Goal: Use online tool/utility: Utilize a website feature to perform a specific function

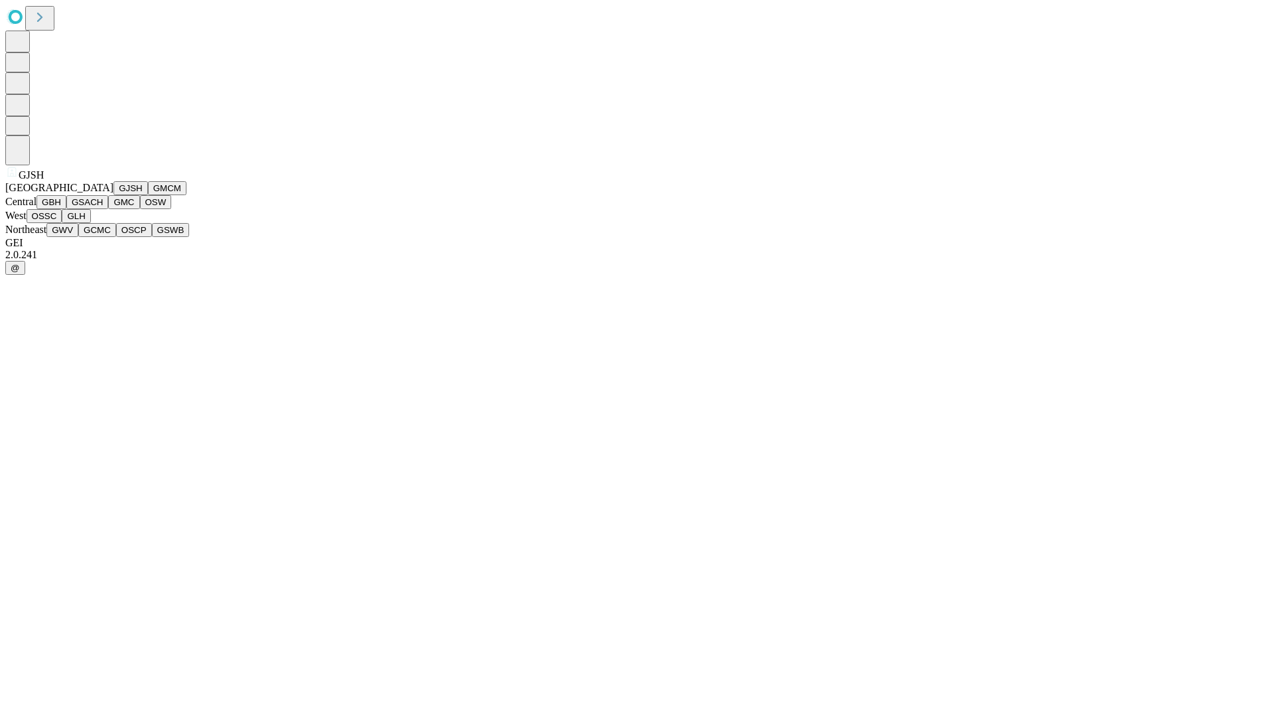
click at [113, 195] on button "GJSH" at bounding box center [130, 188] width 34 height 14
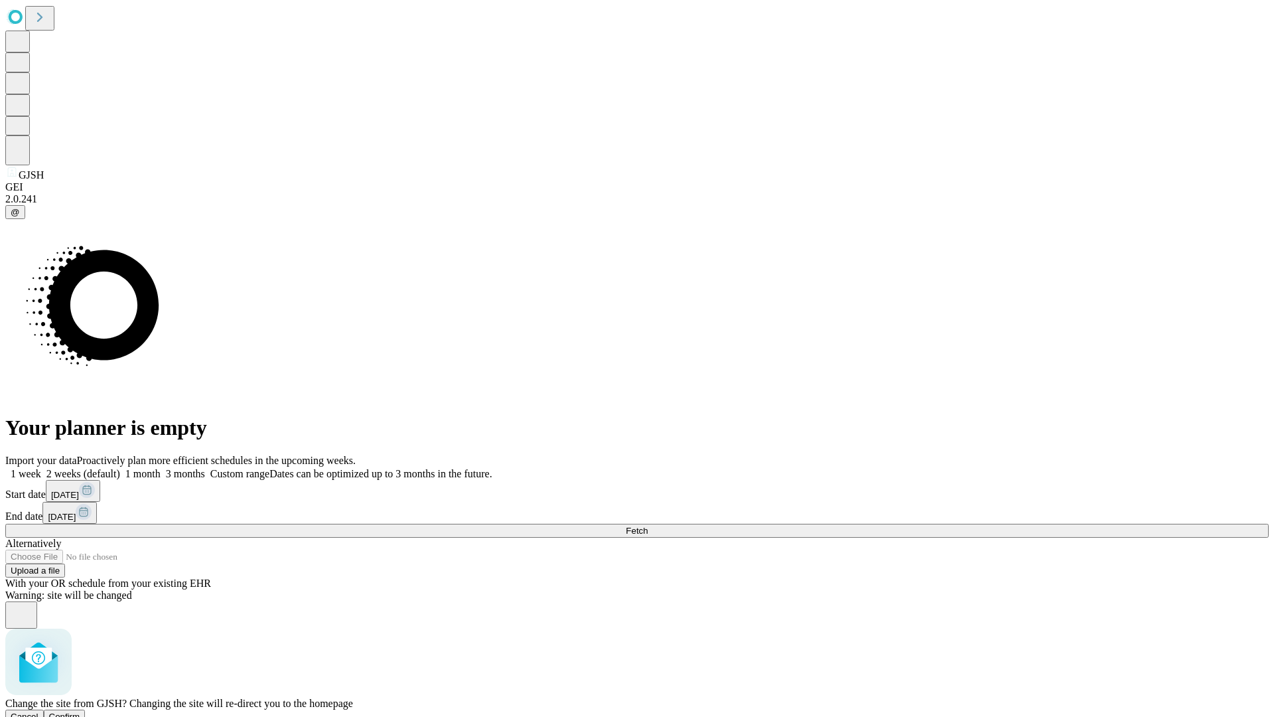
click at [80, 711] on span "Confirm" at bounding box center [64, 716] width 31 height 10
click at [161, 468] on label "1 month" at bounding box center [140, 473] width 40 height 11
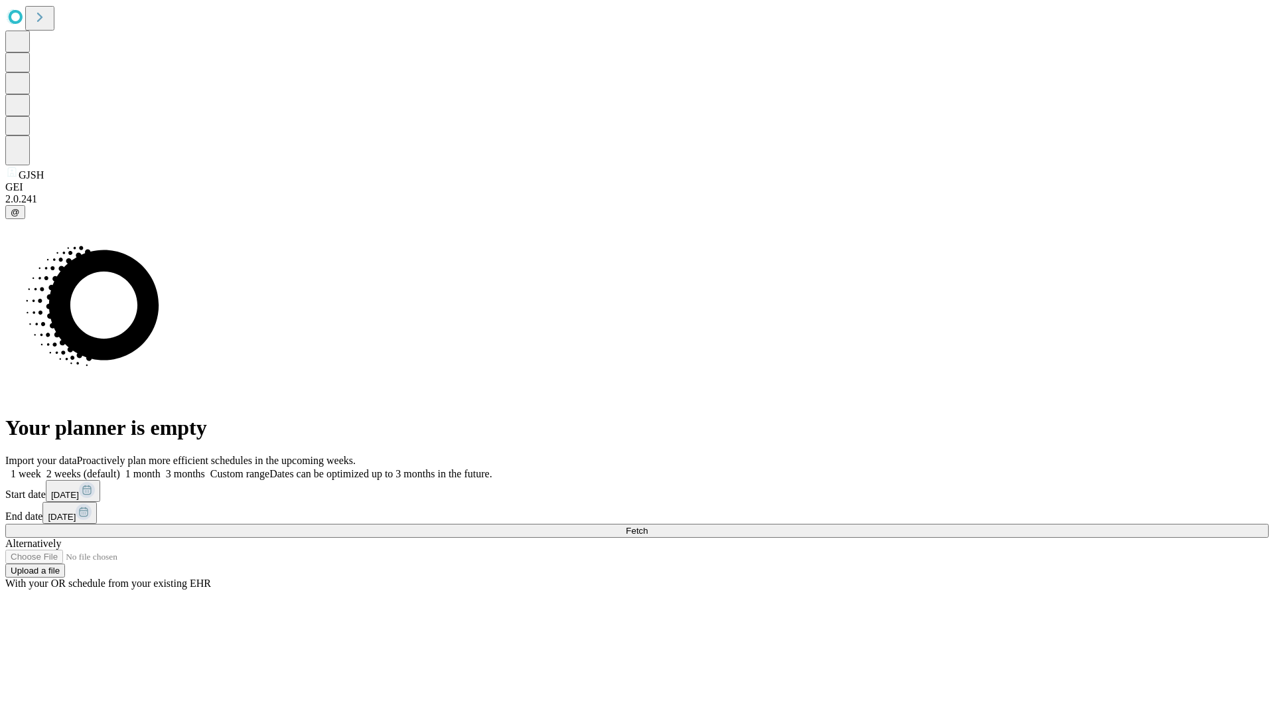
click at [648, 525] on span "Fetch" at bounding box center [637, 530] width 22 height 10
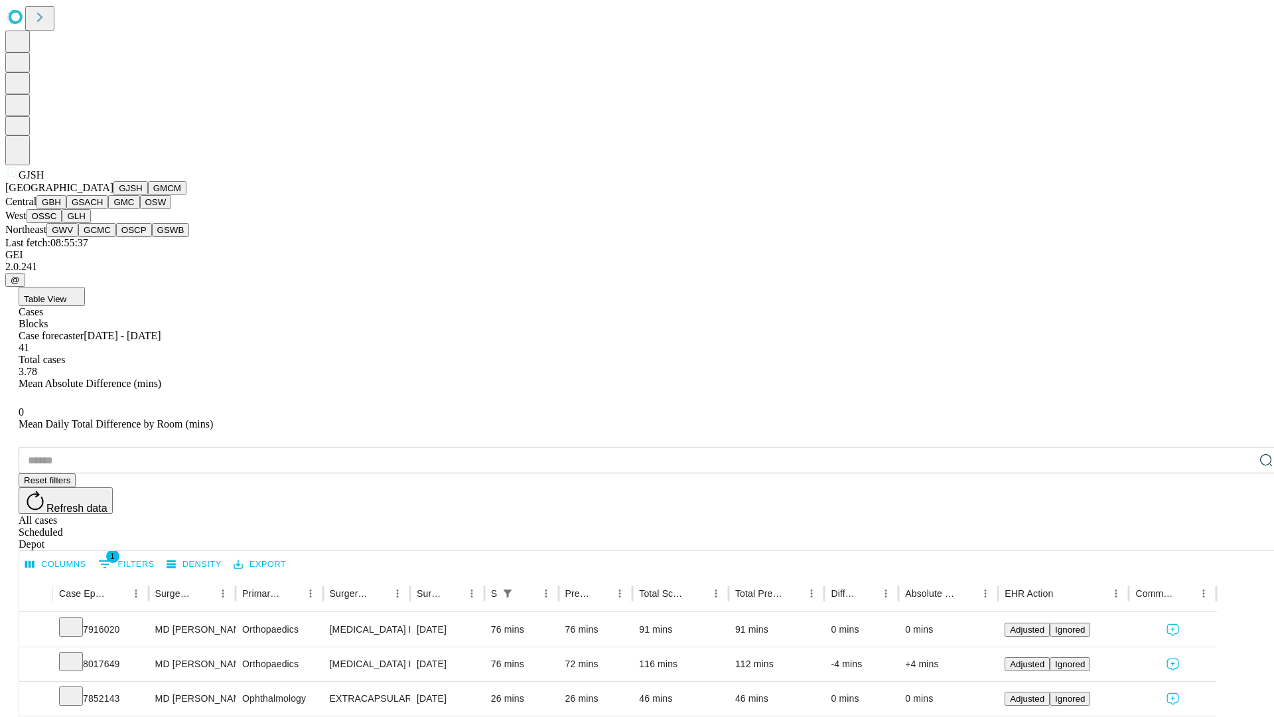
click at [148, 195] on button "GMCM" at bounding box center [167, 188] width 38 height 14
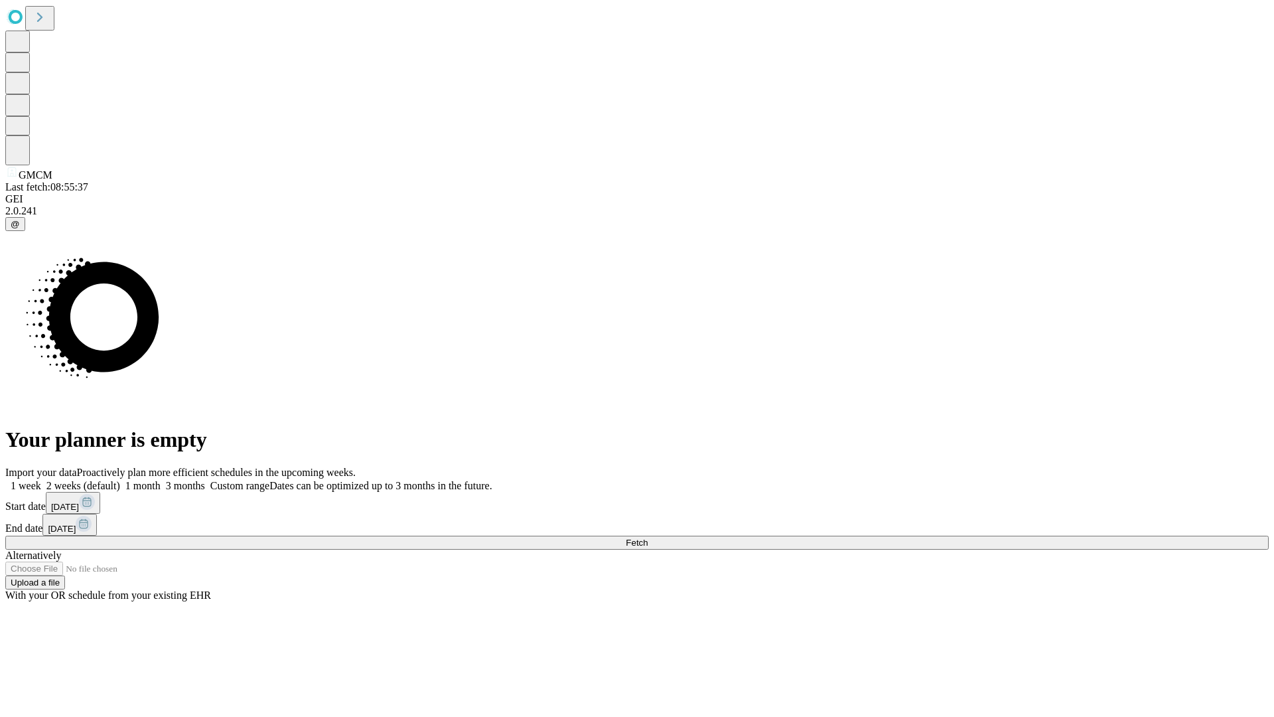
click at [161, 480] on label "1 month" at bounding box center [140, 485] width 40 height 11
click at [648, 537] on span "Fetch" at bounding box center [637, 542] width 22 height 10
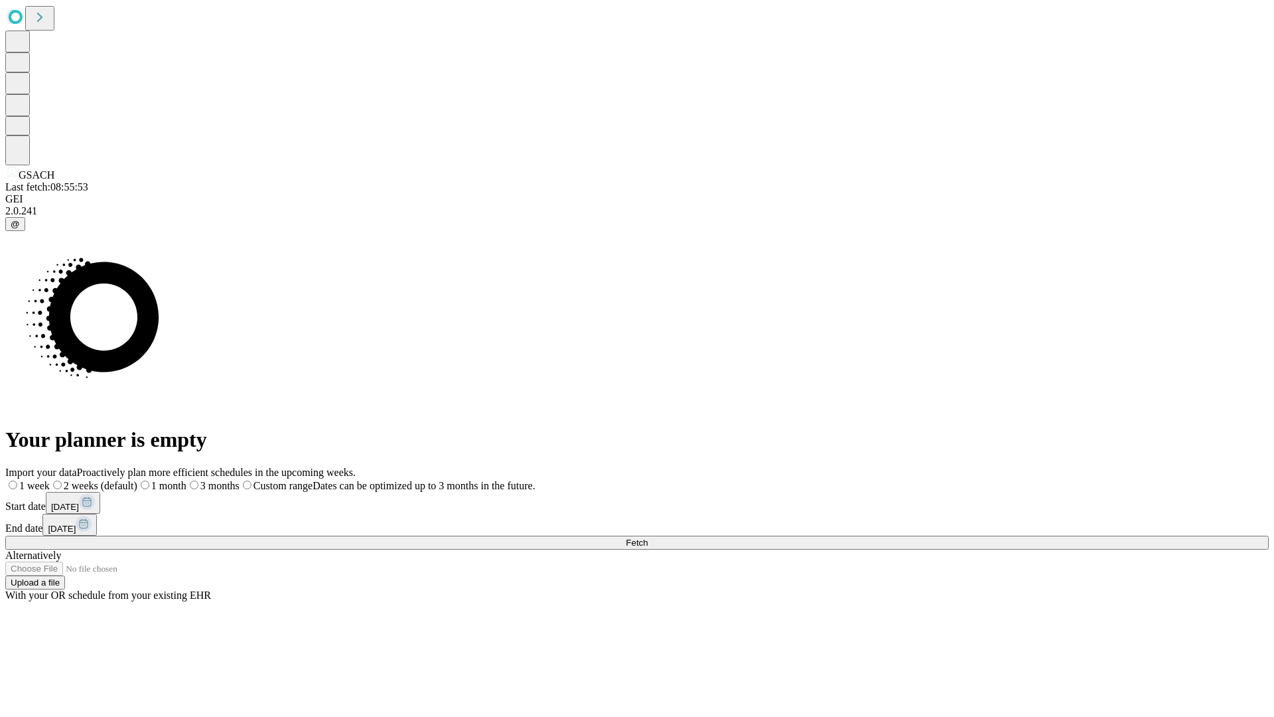
click at [648, 537] on span "Fetch" at bounding box center [637, 542] width 22 height 10
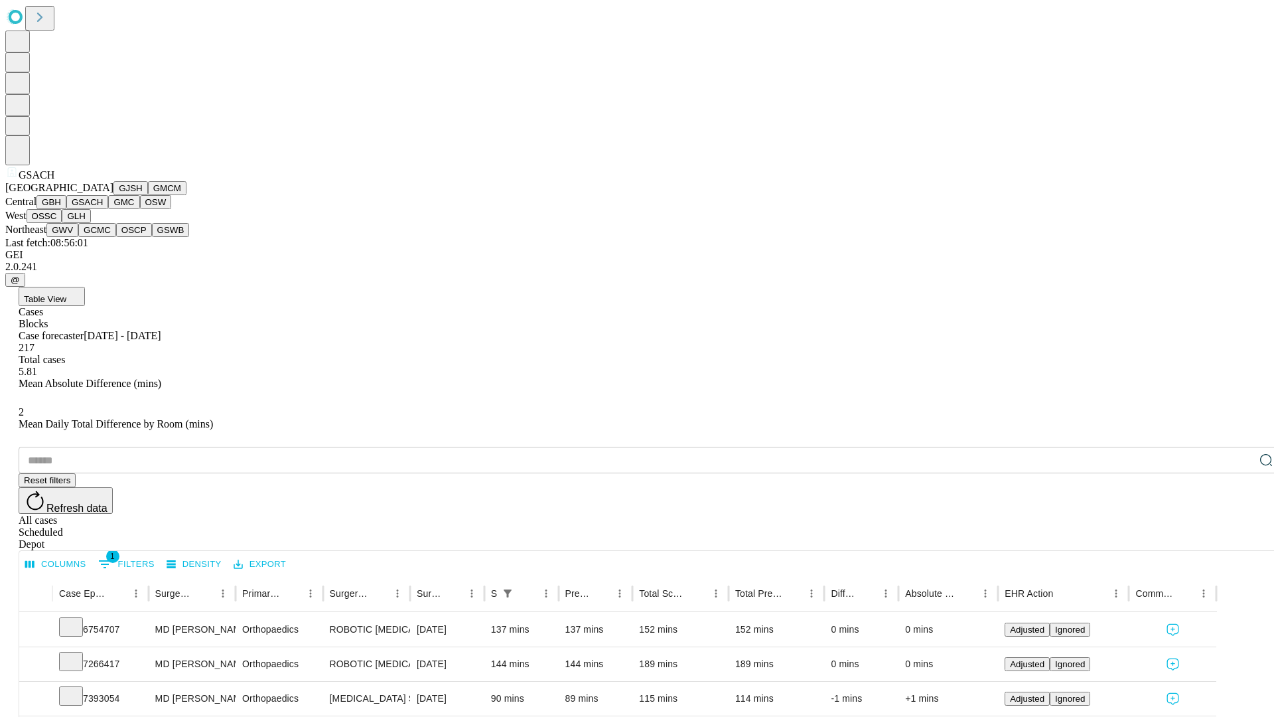
click at [108, 209] on button "GMC" at bounding box center [123, 202] width 31 height 14
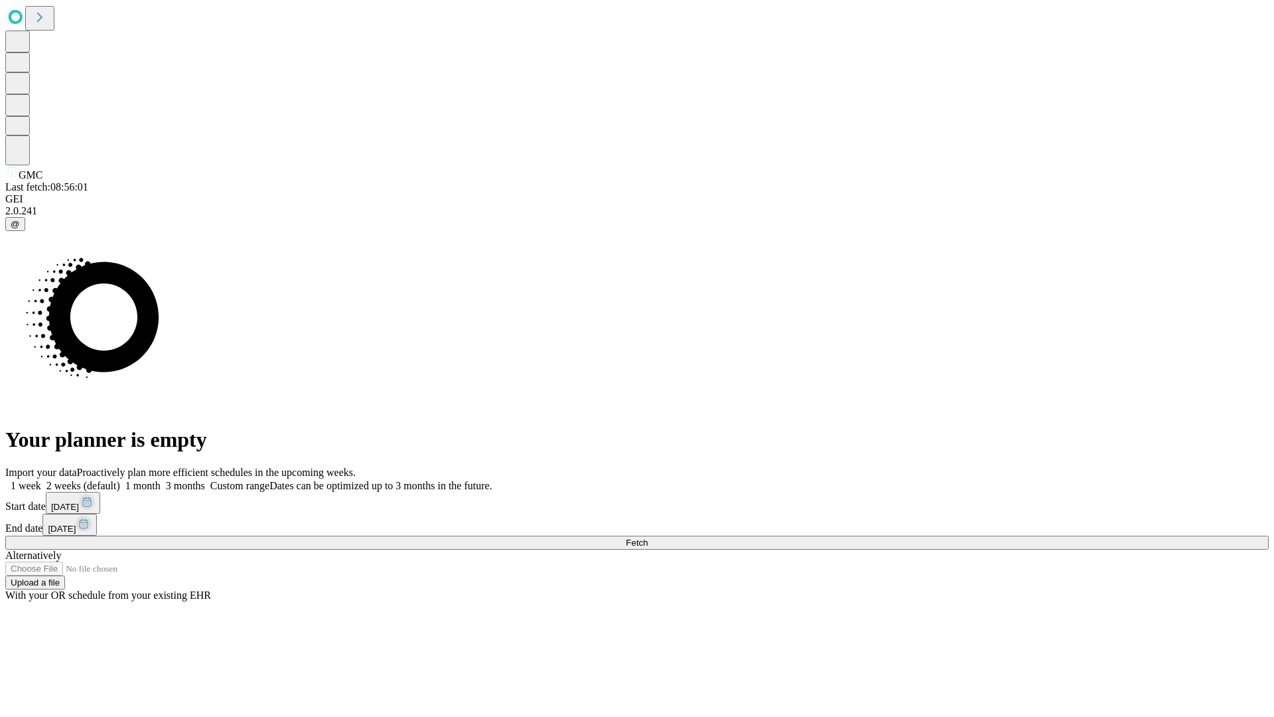
click at [161, 480] on label "1 month" at bounding box center [140, 485] width 40 height 11
click at [648, 537] on span "Fetch" at bounding box center [637, 542] width 22 height 10
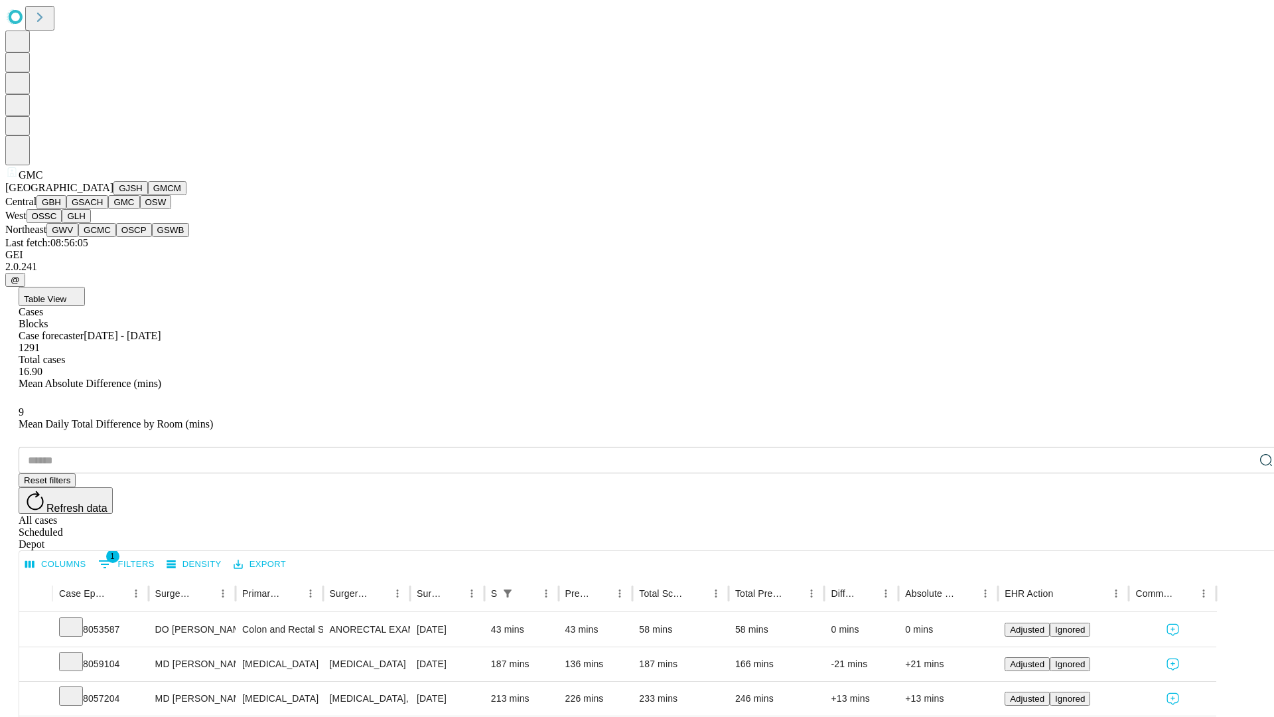
click at [140, 209] on button "OSW" at bounding box center [156, 202] width 32 height 14
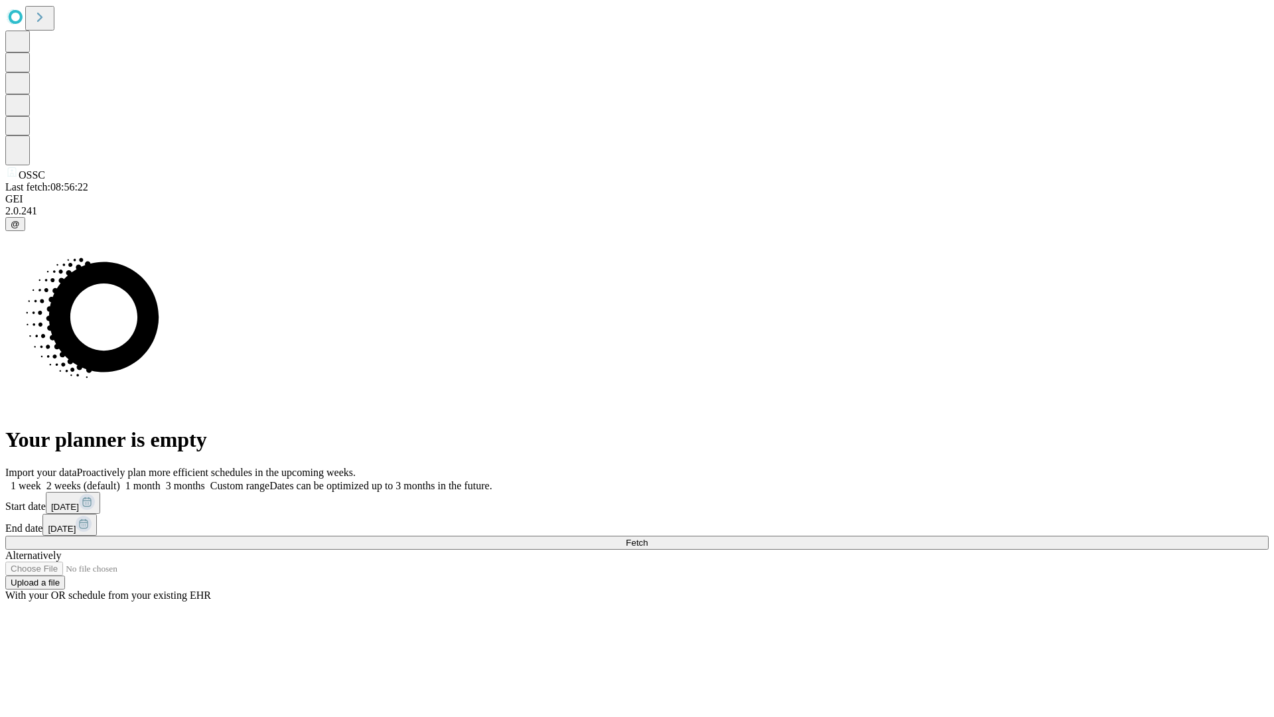
click at [161, 480] on label "1 month" at bounding box center [140, 485] width 40 height 11
click at [648, 537] on span "Fetch" at bounding box center [637, 542] width 22 height 10
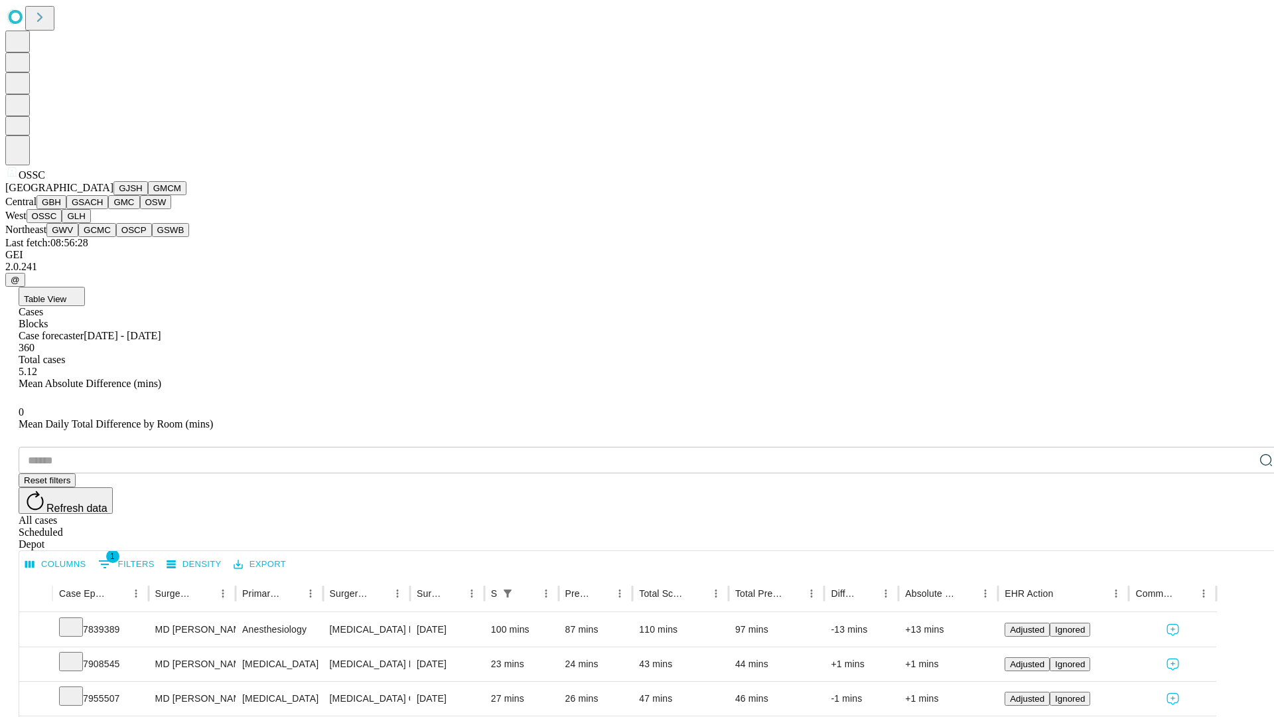
click at [90, 223] on button "GLH" at bounding box center [76, 216] width 29 height 14
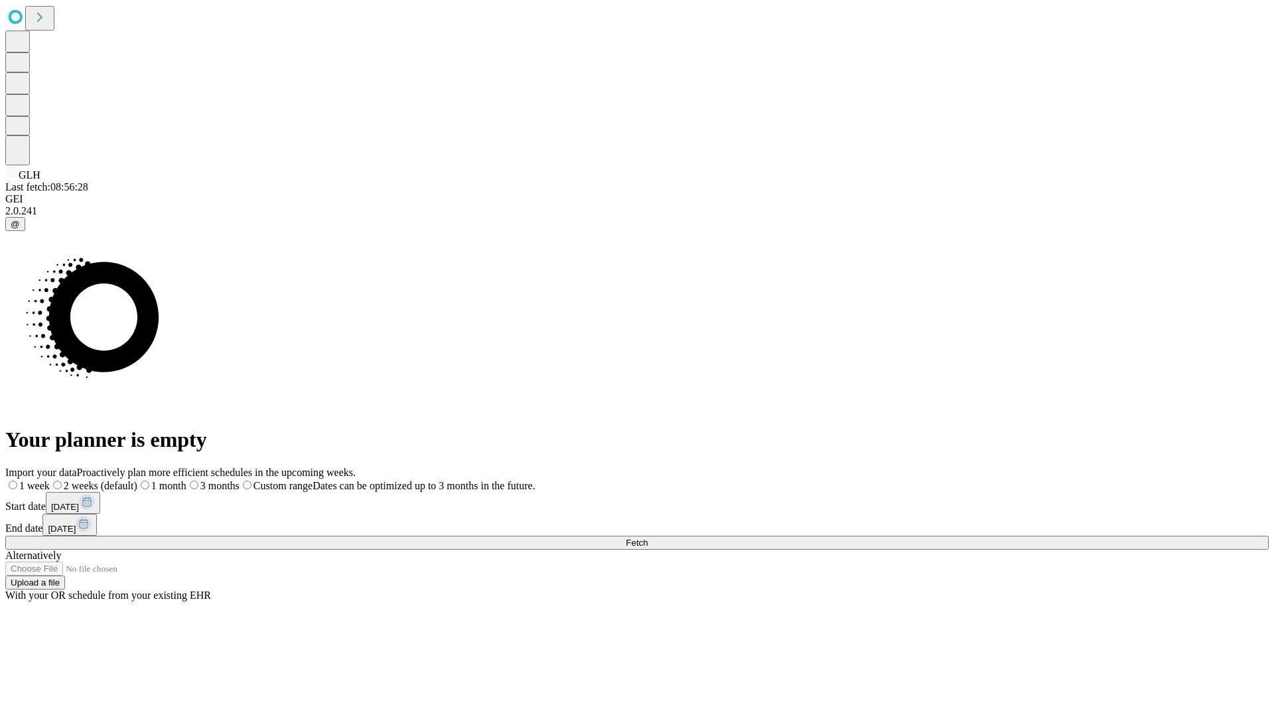
click at [186, 480] on label "1 month" at bounding box center [161, 485] width 49 height 11
click at [648, 537] on span "Fetch" at bounding box center [637, 542] width 22 height 10
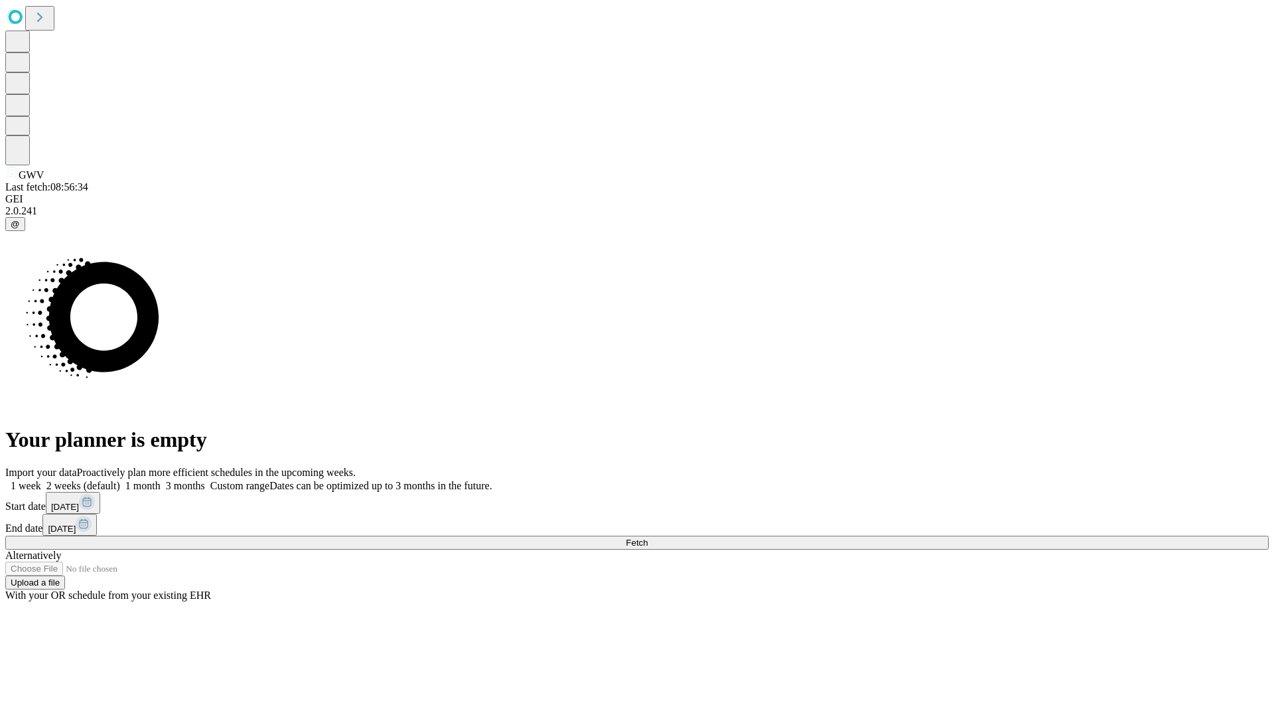
click at [161, 480] on label "1 month" at bounding box center [140, 485] width 40 height 11
click at [648, 537] on span "Fetch" at bounding box center [637, 542] width 22 height 10
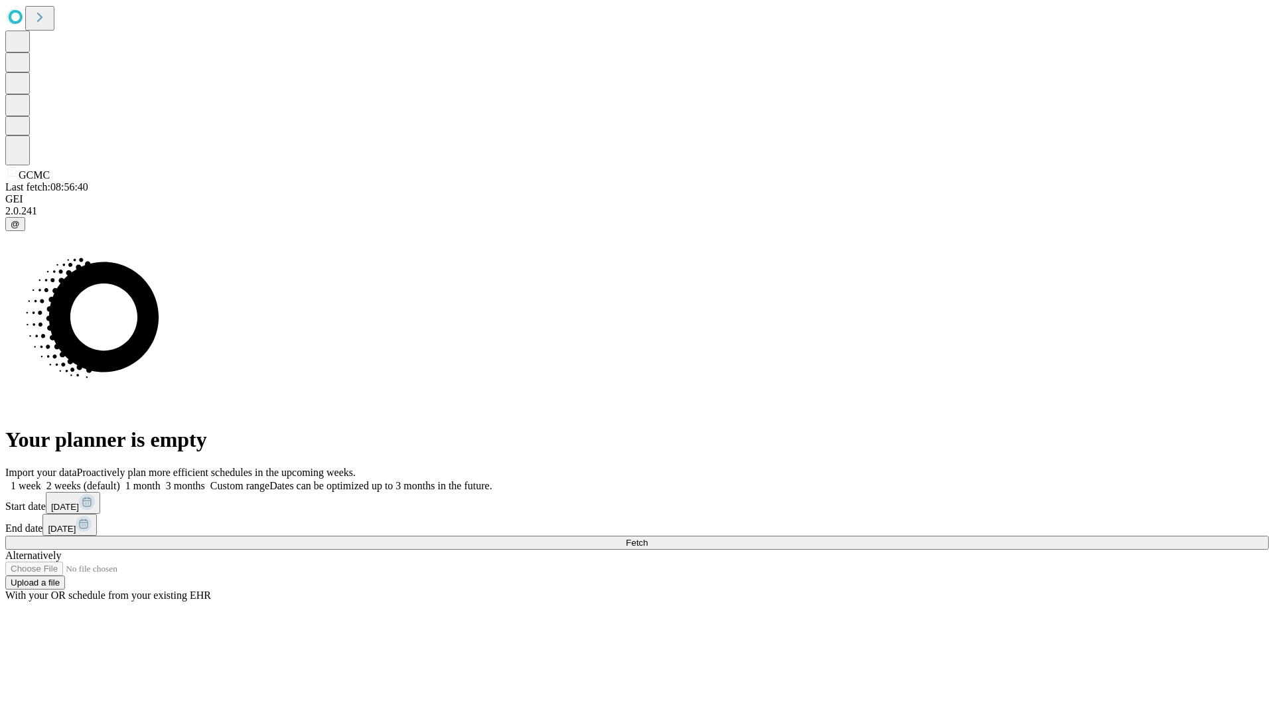
click at [161, 480] on label "1 month" at bounding box center [140, 485] width 40 height 11
click at [648, 537] on span "Fetch" at bounding box center [637, 542] width 22 height 10
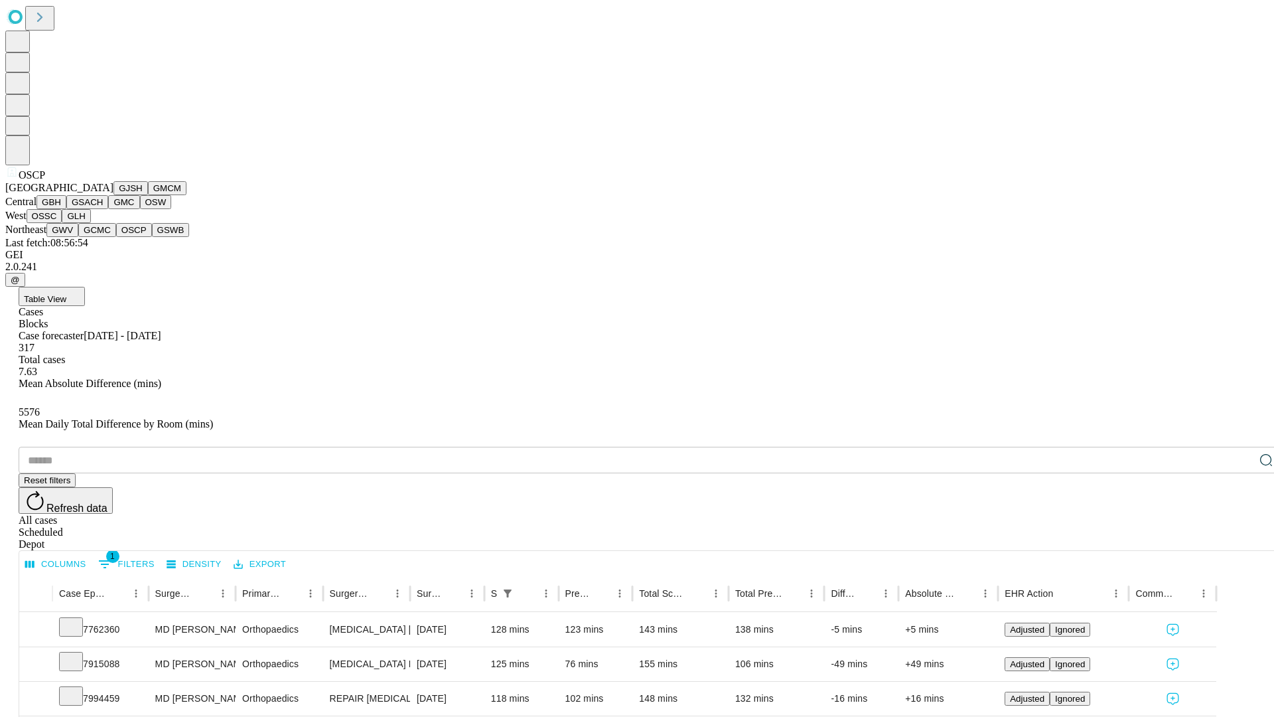
click at [152, 237] on button "GSWB" at bounding box center [171, 230] width 38 height 14
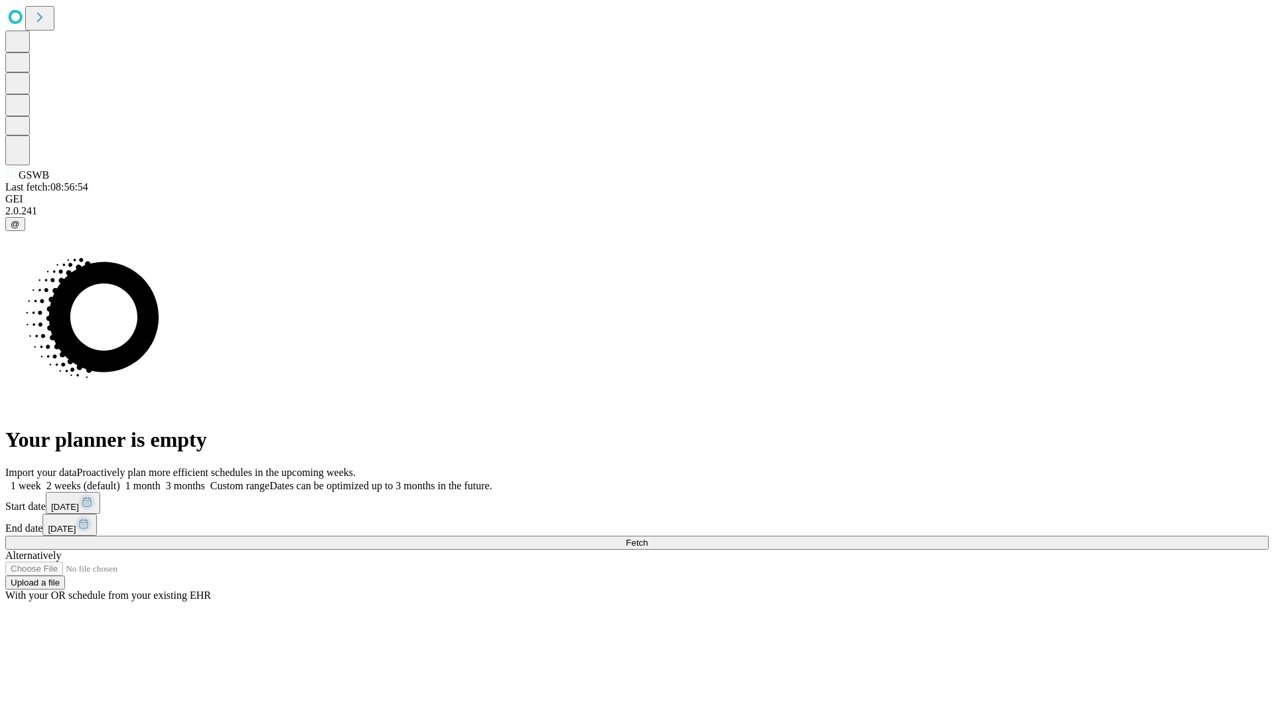
click at [161, 480] on label "1 month" at bounding box center [140, 485] width 40 height 11
click at [648, 537] on span "Fetch" at bounding box center [637, 542] width 22 height 10
